Goal: Task Accomplishment & Management: Use online tool/utility

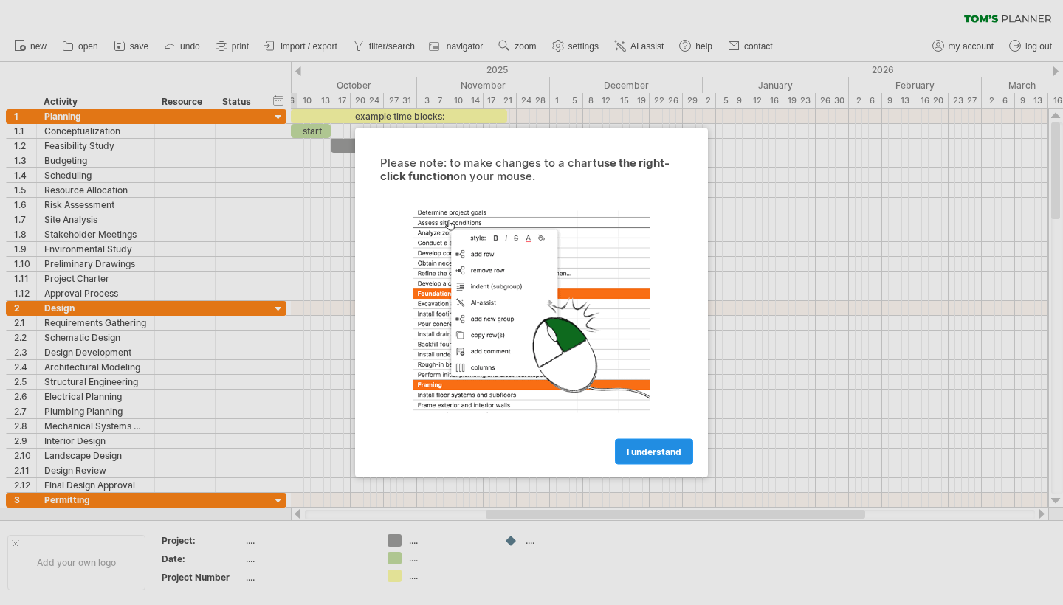
click at [650, 449] on span "I understand" at bounding box center [653, 451] width 55 height 11
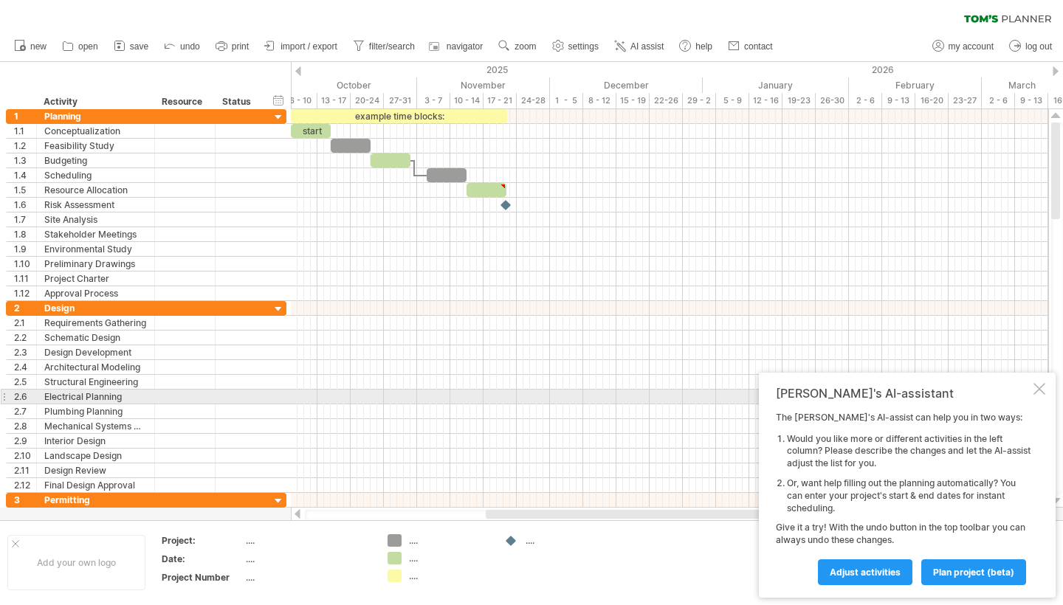
click at [1038, 394] on div at bounding box center [1039, 389] width 12 height 12
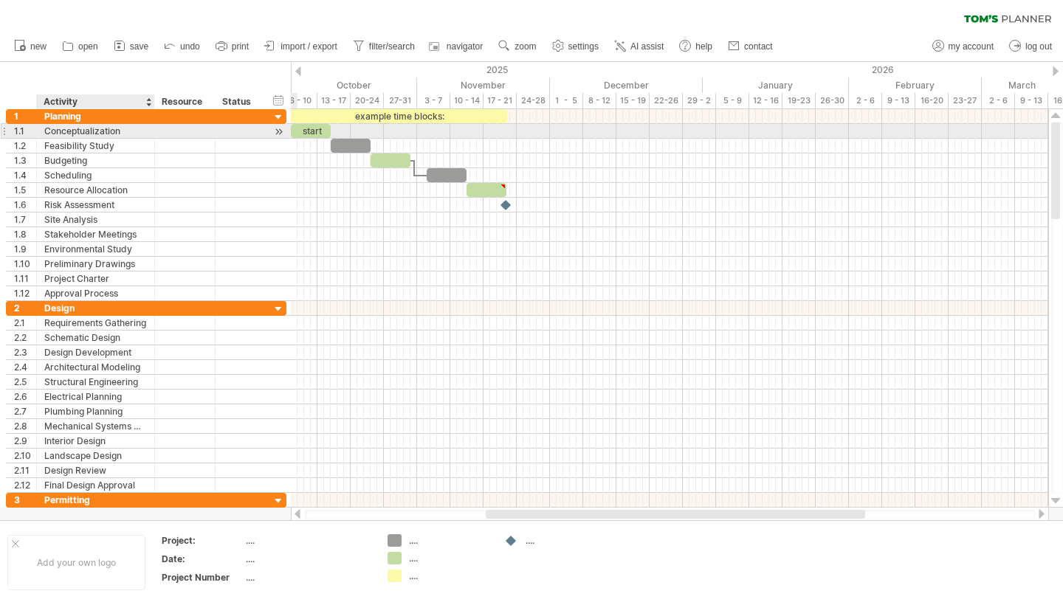
click at [72, 131] on div "Conceptualization" at bounding box center [95, 131] width 103 height 14
type input "**********"
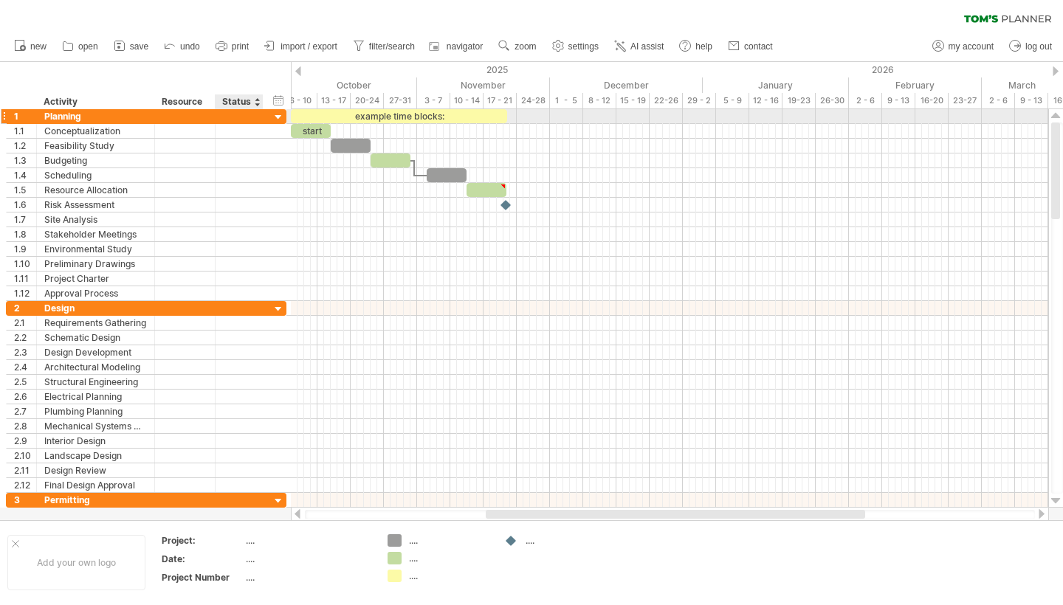
click at [278, 113] on div at bounding box center [279, 118] width 14 height 14
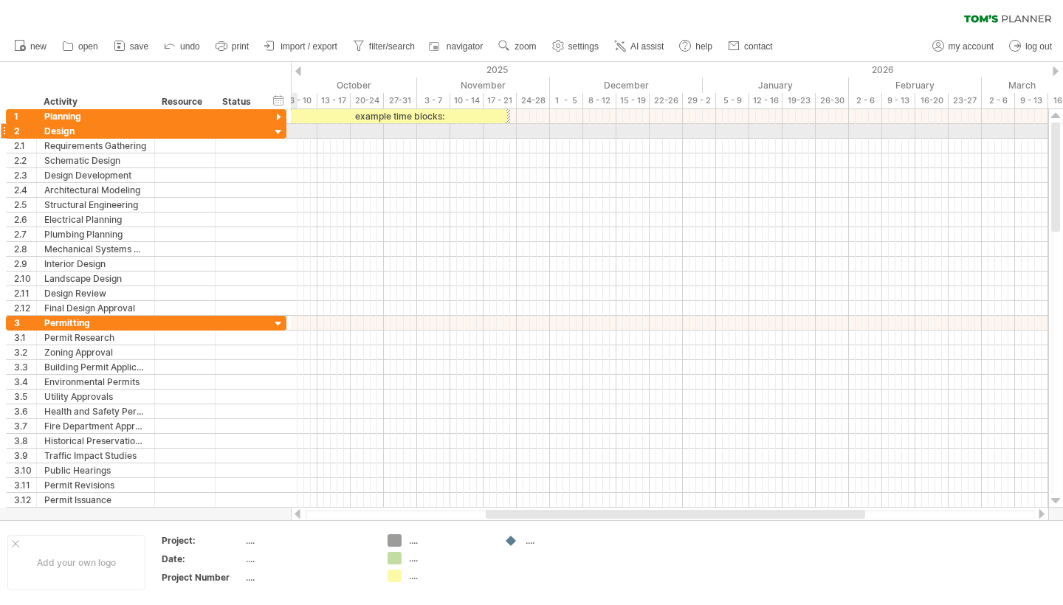
click at [277, 127] on div at bounding box center [279, 132] width 14 height 14
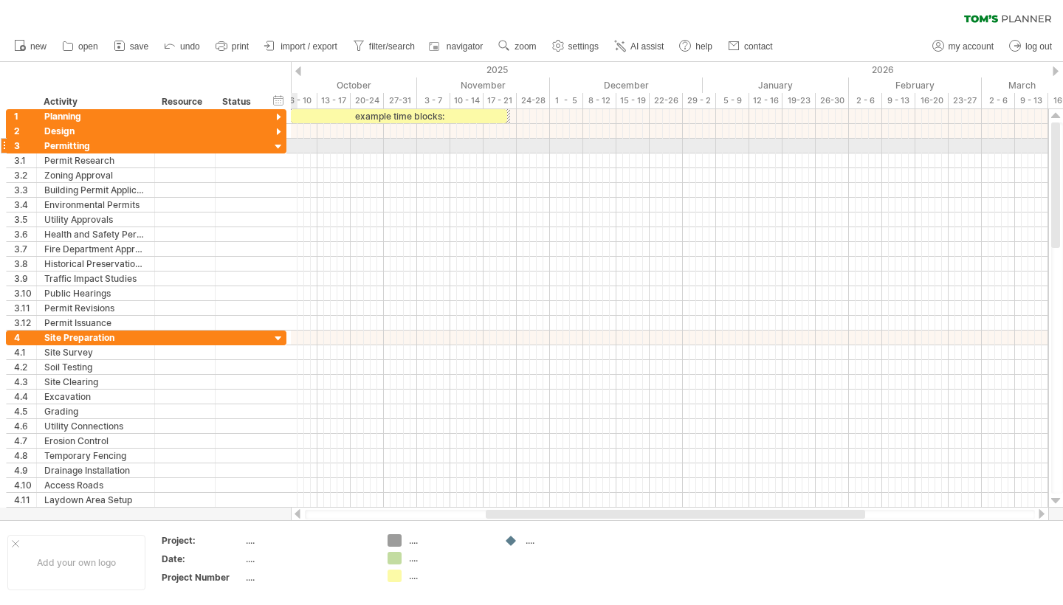
click at [279, 145] on div at bounding box center [279, 147] width 14 height 14
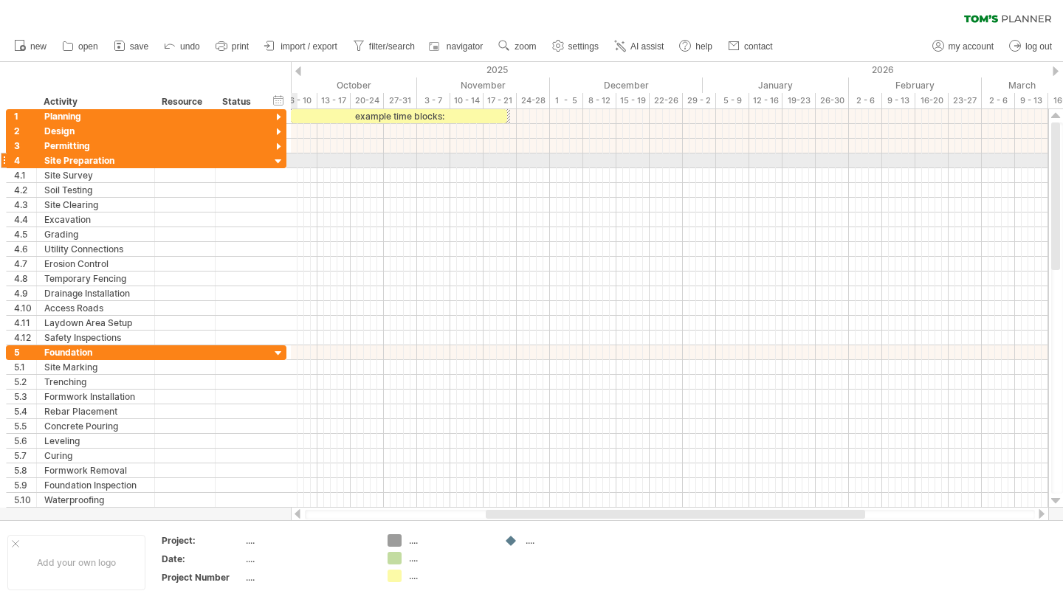
click at [279, 159] on div at bounding box center [279, 162] width 14 height 14
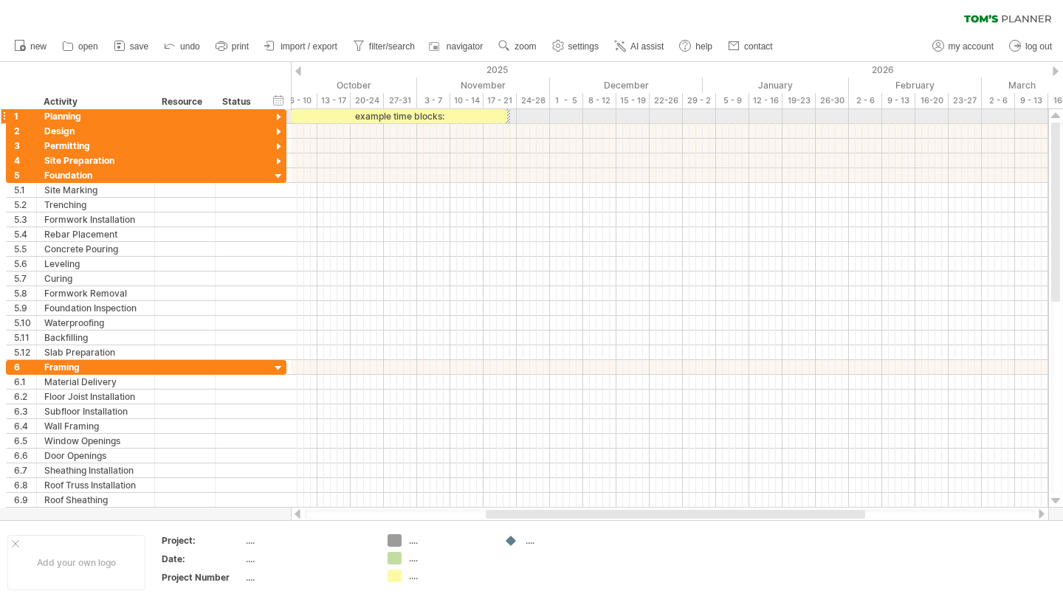
click at [280, 118] on div at bounding box center [279, 118] width 14 height 14
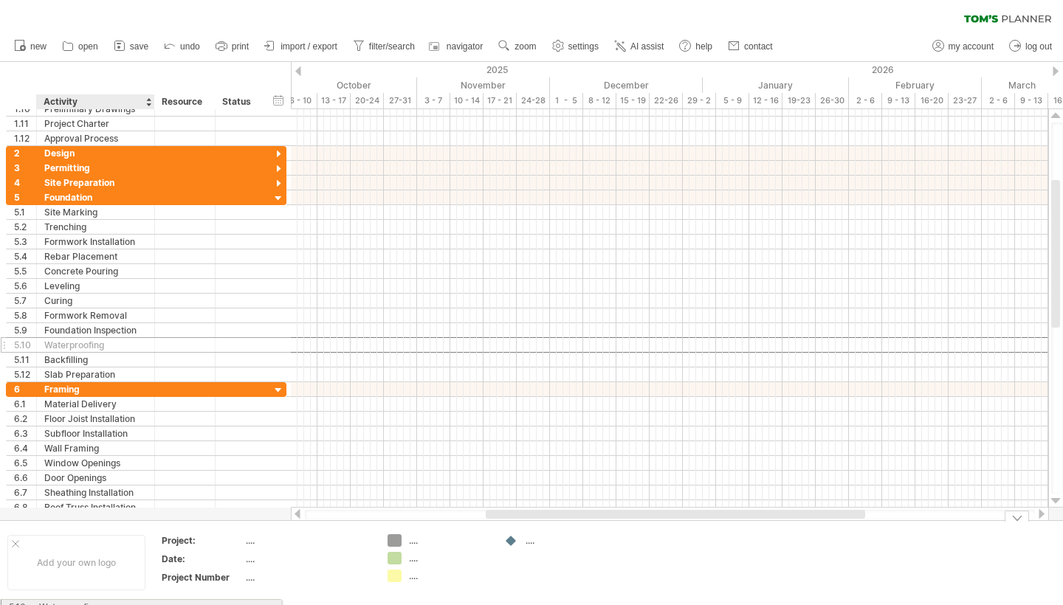
drag, startPoint x: 89, startPoint y: 505, endPoint x: 78, endPoint y: 604, distance: 100.1
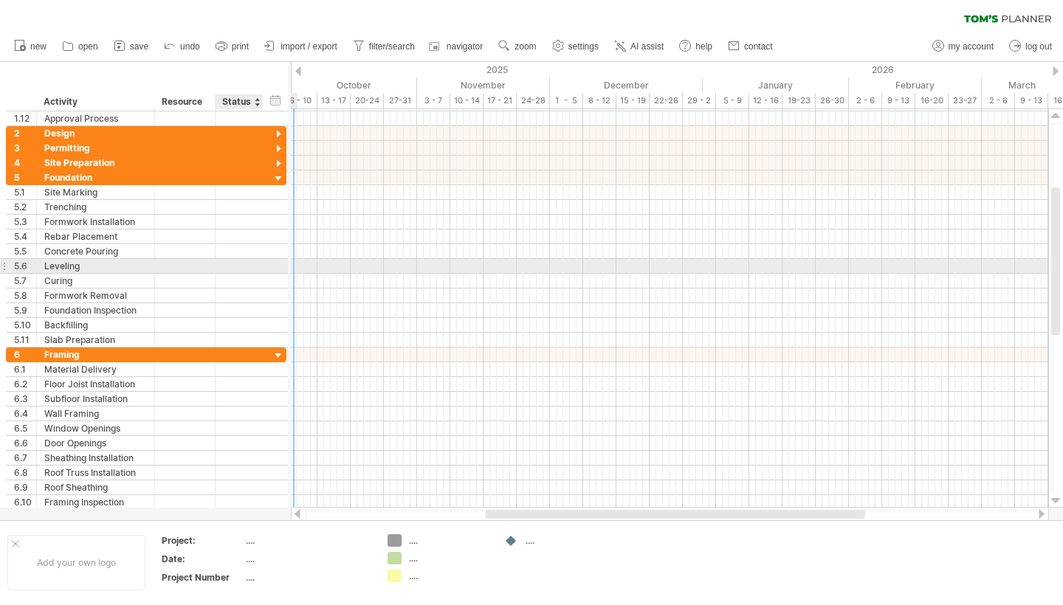
click at [283, 266] on div at bounding box center [285, 266] width 4 height 14
click at [237, 263] on div at bounding box center [239, 266] width 32 height 14
